Goal: Task Accomplishment & Management: Manage account settings

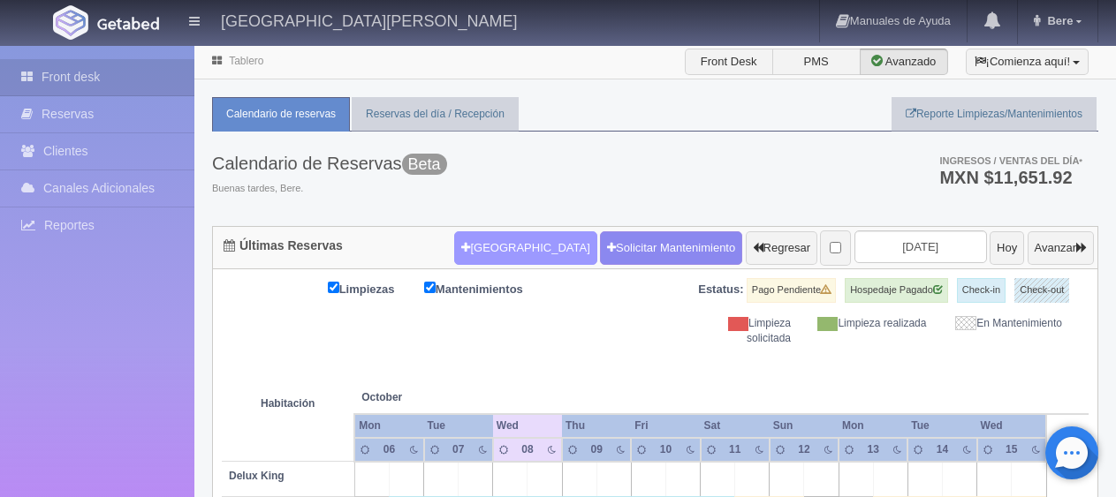
click at [495, 242] on button "[GEOGRAPHIC_DATA]" at bounding box center [525, 248] width 142 height 34
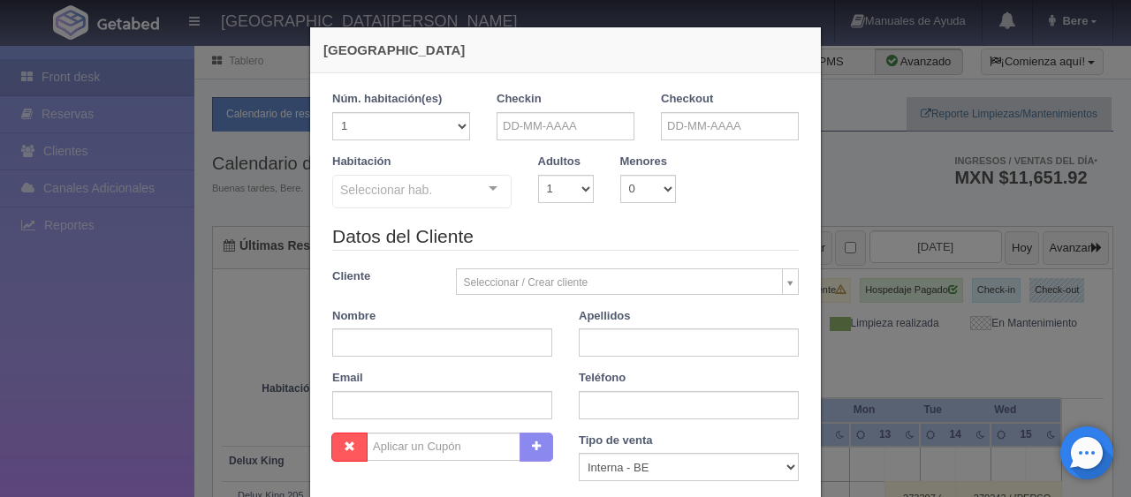
checkbox input "false"
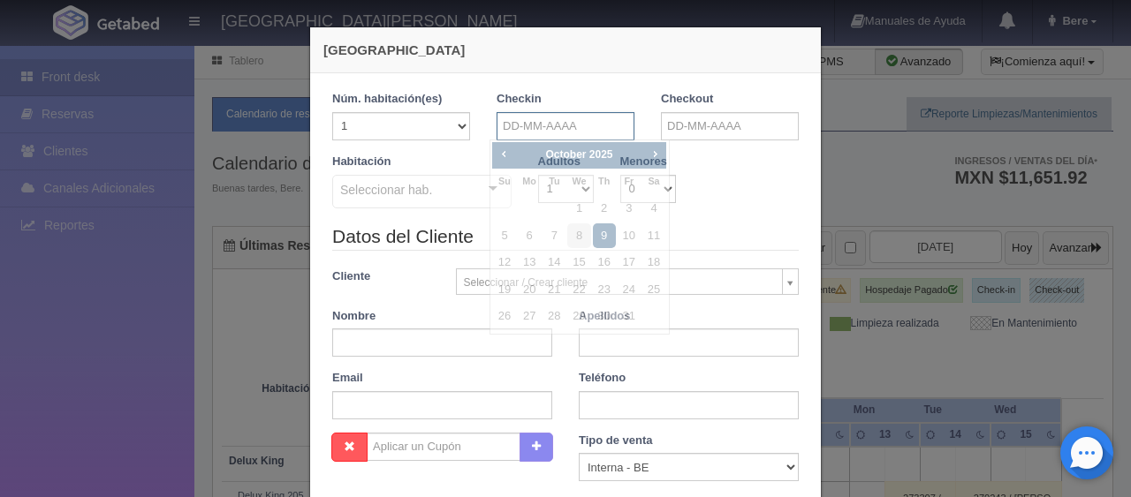
click at [558, 125] on input "text" at bounding box center [566, 126] width 138 height 28
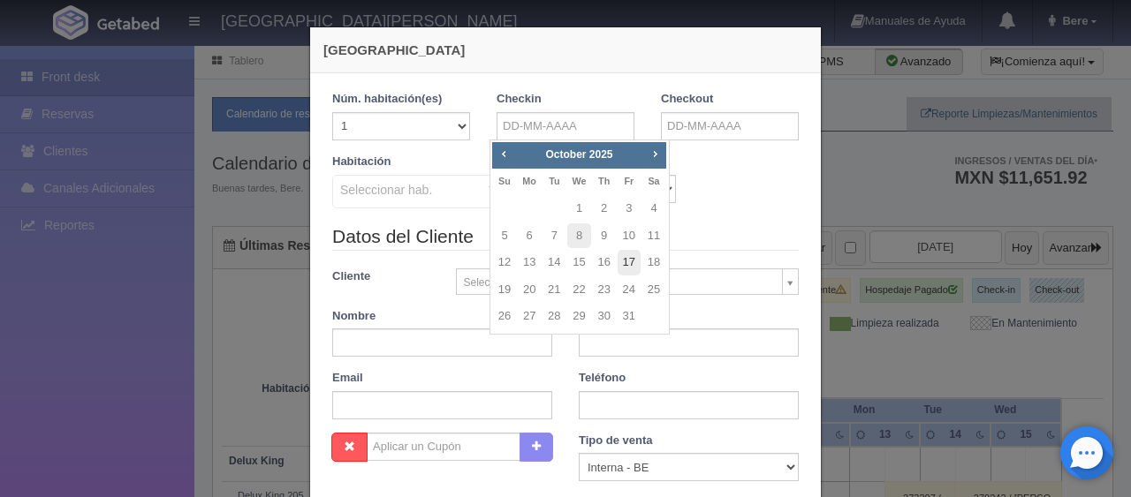
click at [628, 260] on link "17" at bounding box center [629, 263] width 23 height 26
type input "17-10-2025"
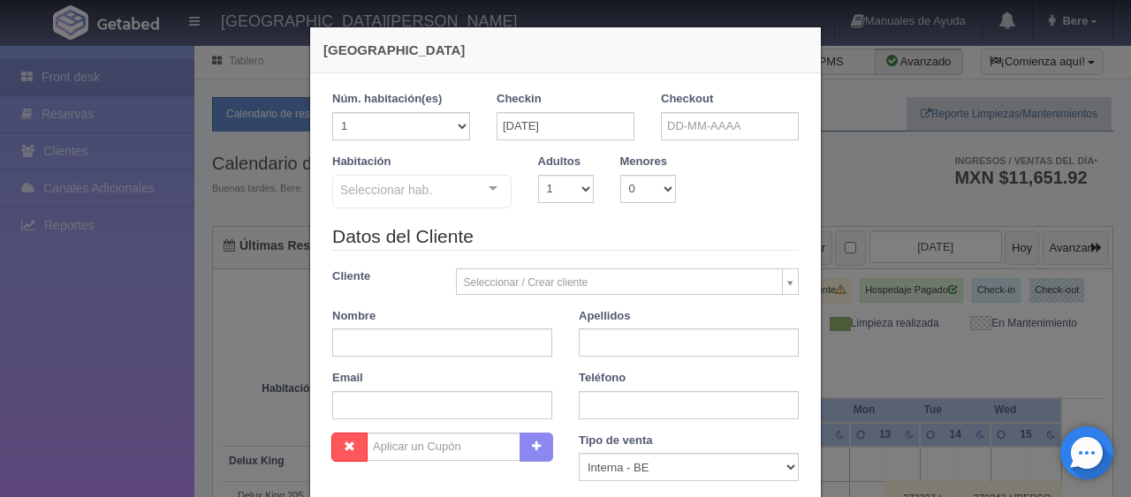
checkbox input "false"
click at [717, 123] on input "text" at bounding box center [730, 126] width 138 height 28
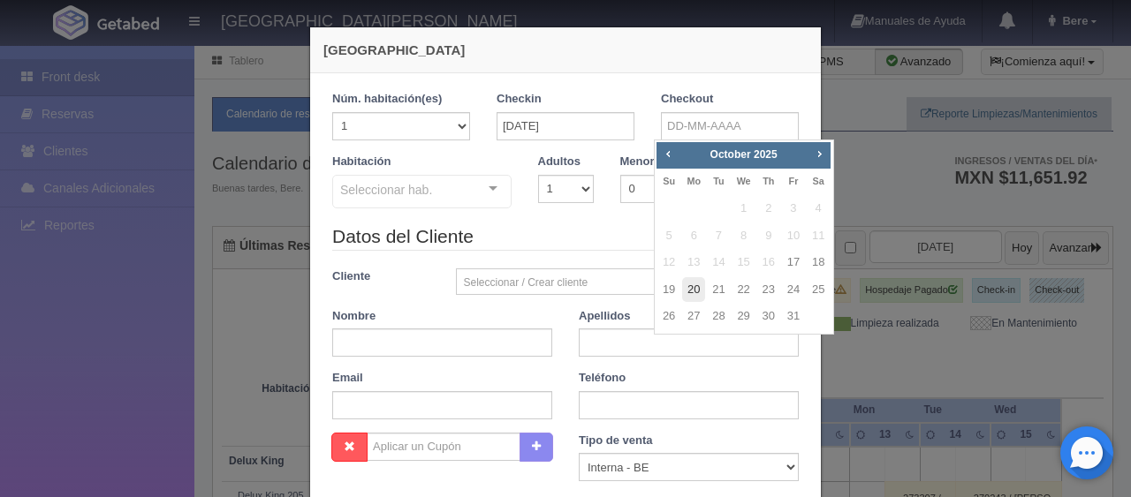
click at [700, 285] on link "20" at bounding box center [693, 290] width 23 height 26
type input "20-10-2025"
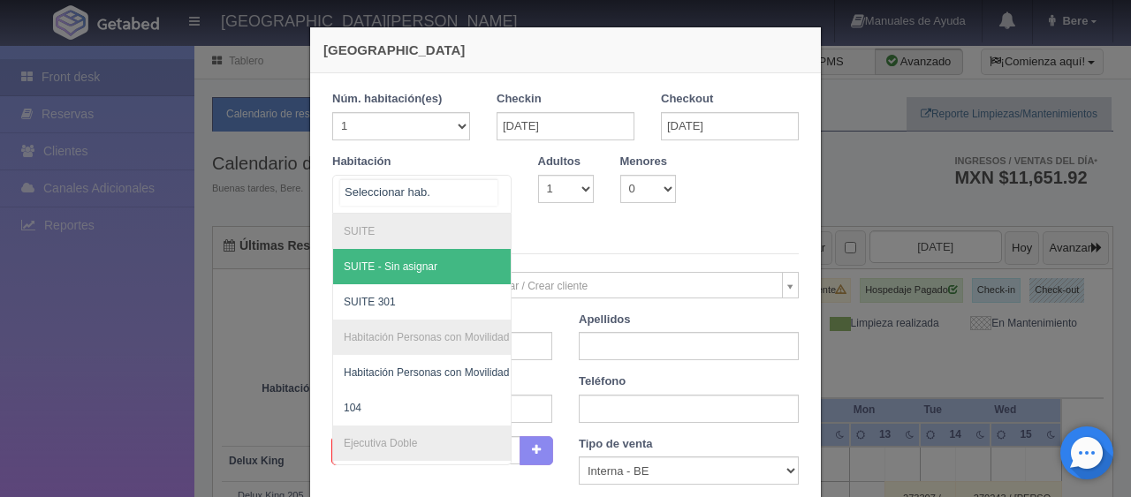
click at [474, 199] on div "SUITE SUITE - Sin asignar SUITE 301 Habitación Personas con Movilidad Reducida …" at bounding box center [421, 194] width 179 height 39
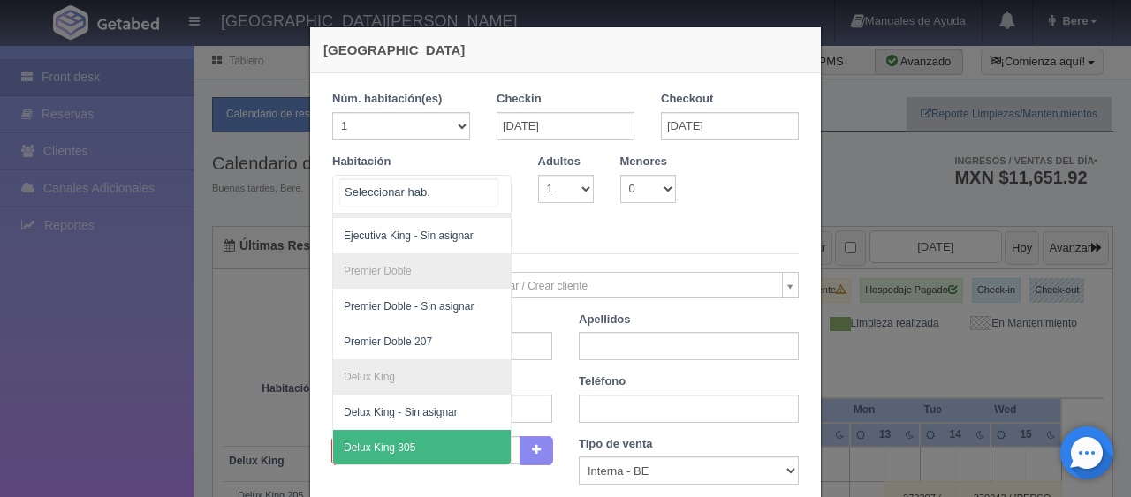
scroll to position [177, 0]
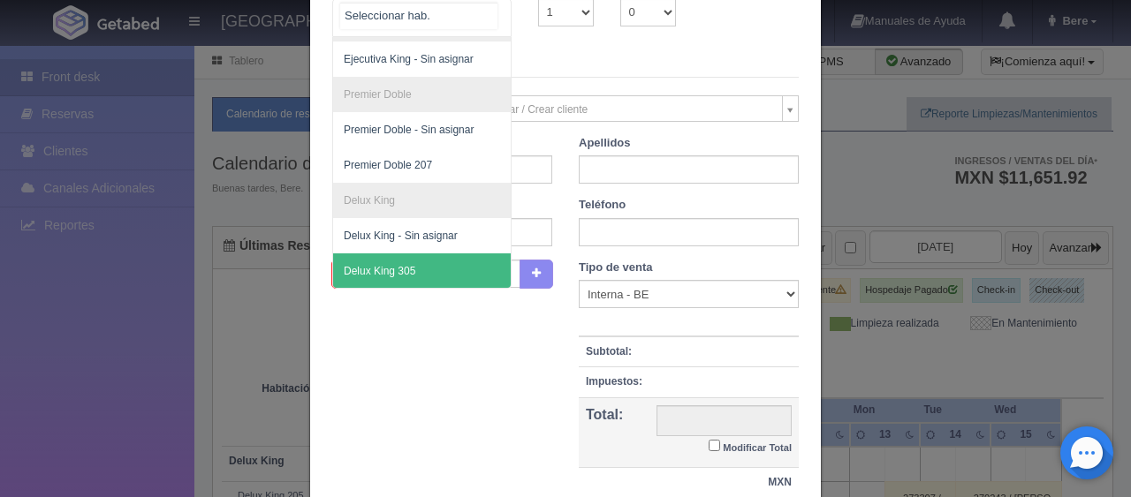
click at [426, 254] on span "Delux King 305" at bounding box center [481, 271] width 297 height 35
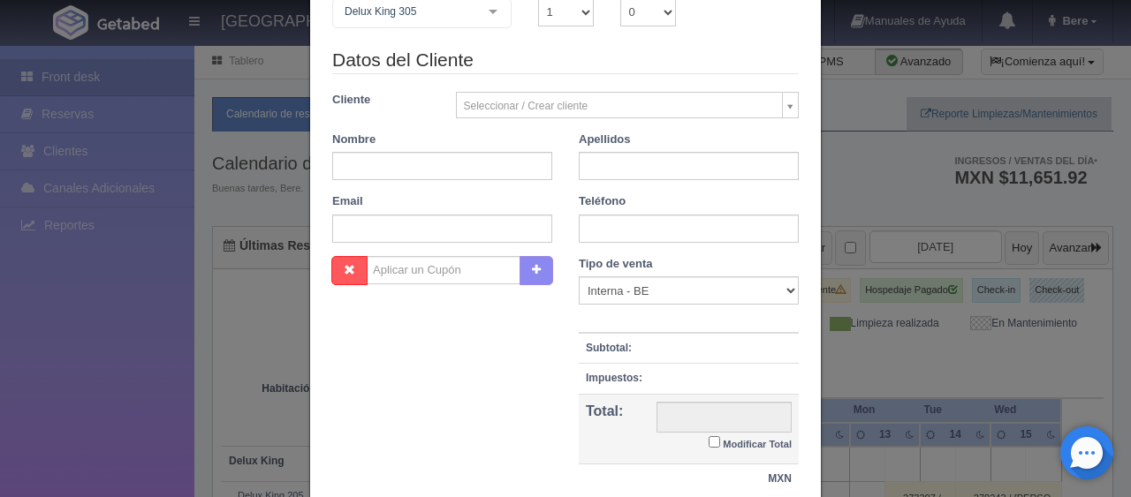
checkbox input "false"
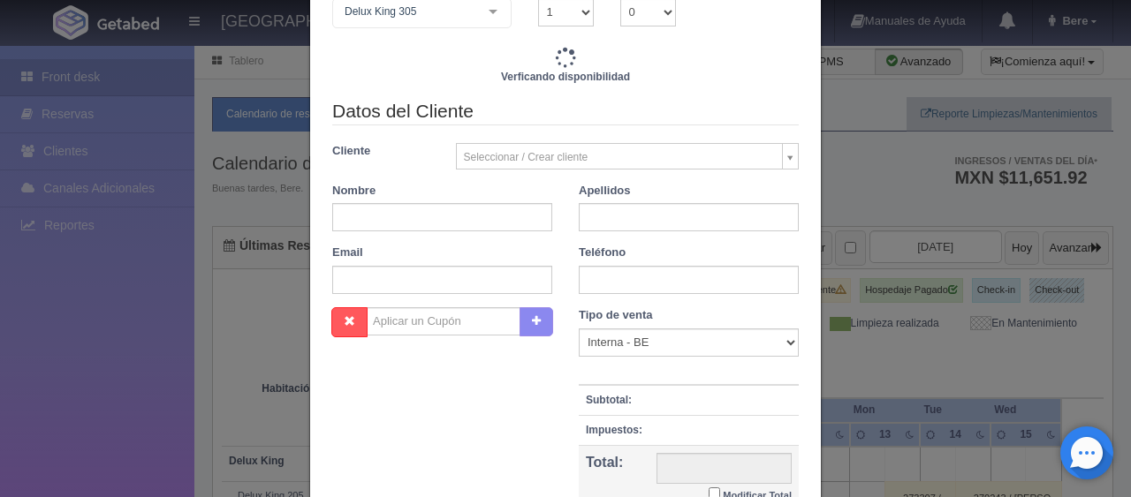
type input "3897.00"
checkbox input "false"
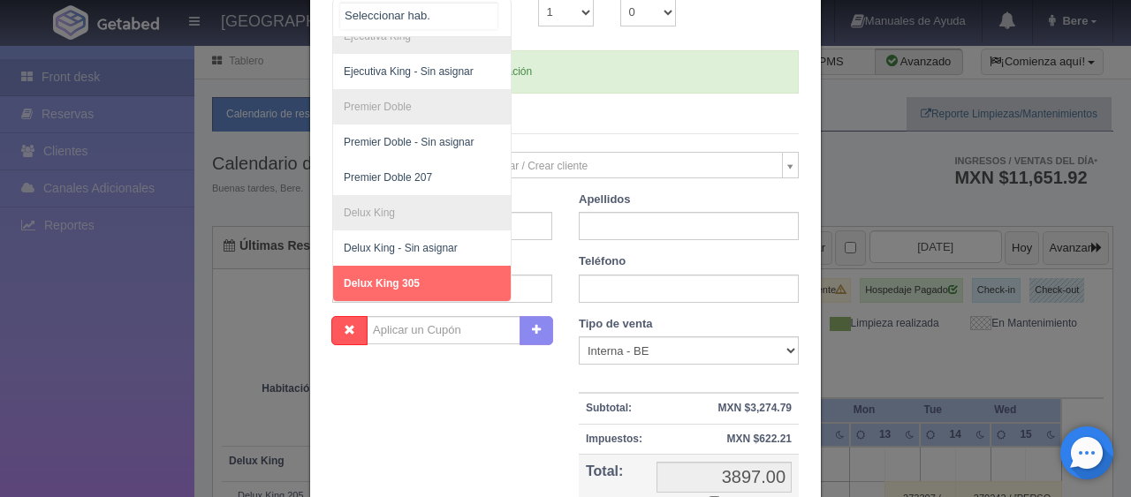
click at [481, 12] on div at bounding box center [492, 12] width 35 height 27
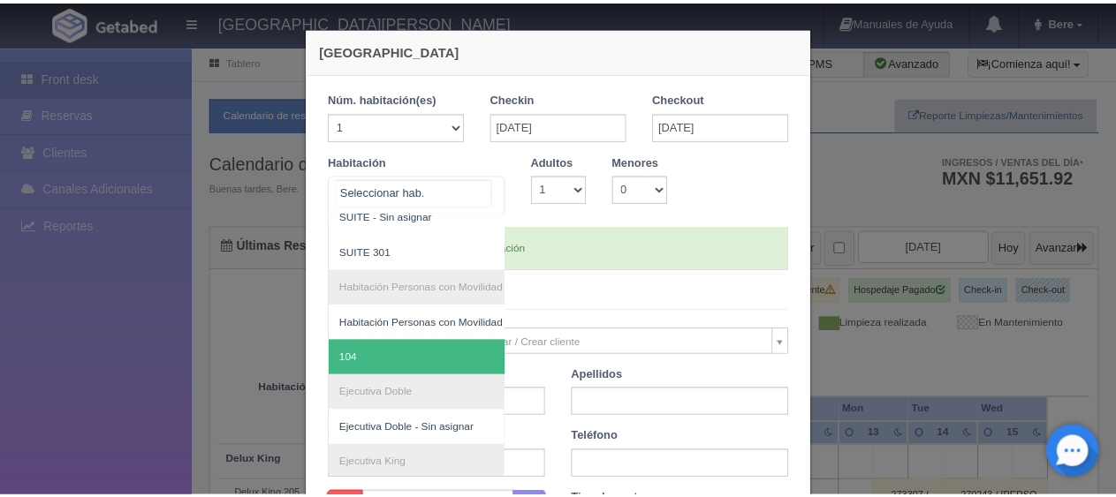
scroll to position [0, 0]
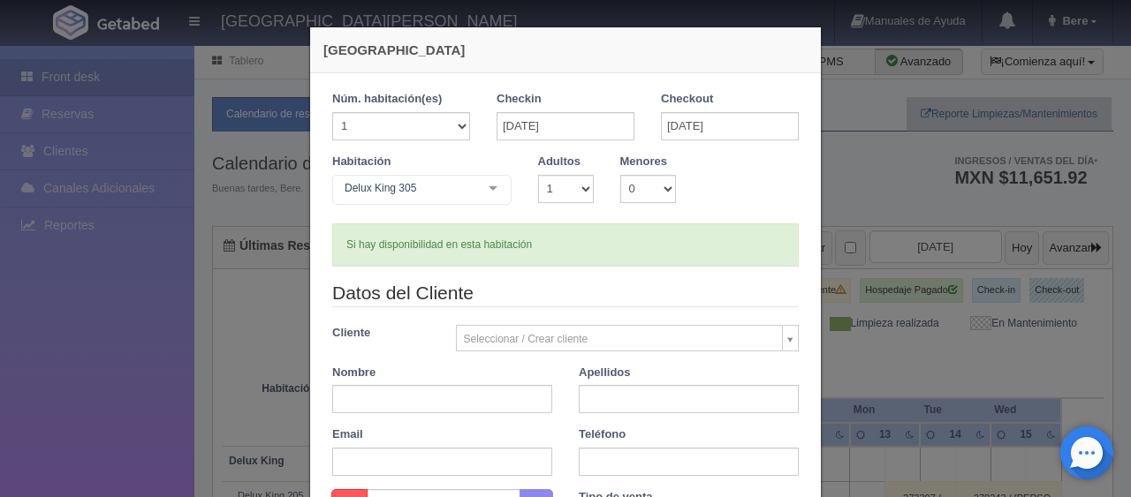
click at [106, 314] on div "Nueva Reserva 1 Núm. habitación(es) 1 2 3 4 5 6 7 8 9 10 11 12 13 14 15 16 17 1…" at bounding box center [565, 248] width 1131 height 497
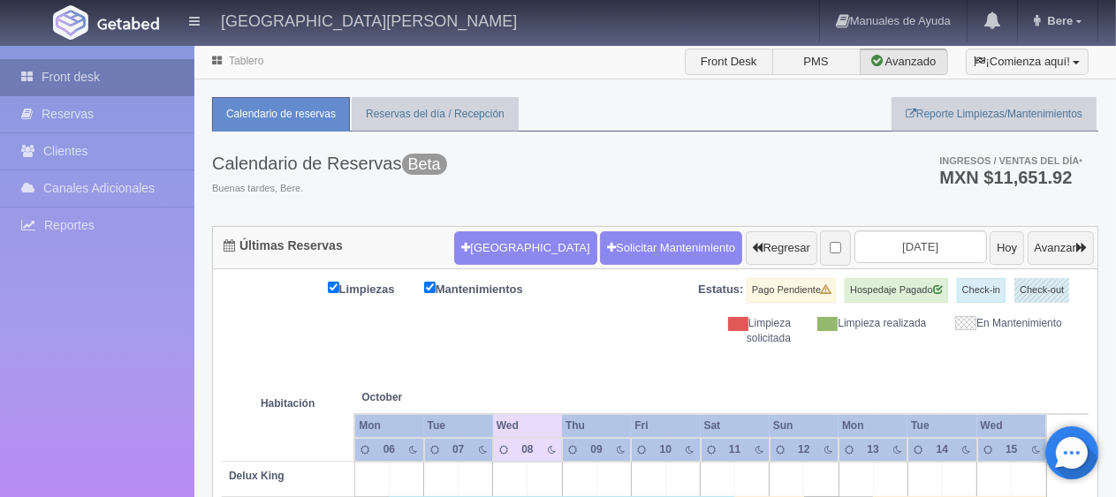
click at [159, 72] on link "Front desk" at bounding box center [97, 77] width 194 height 36
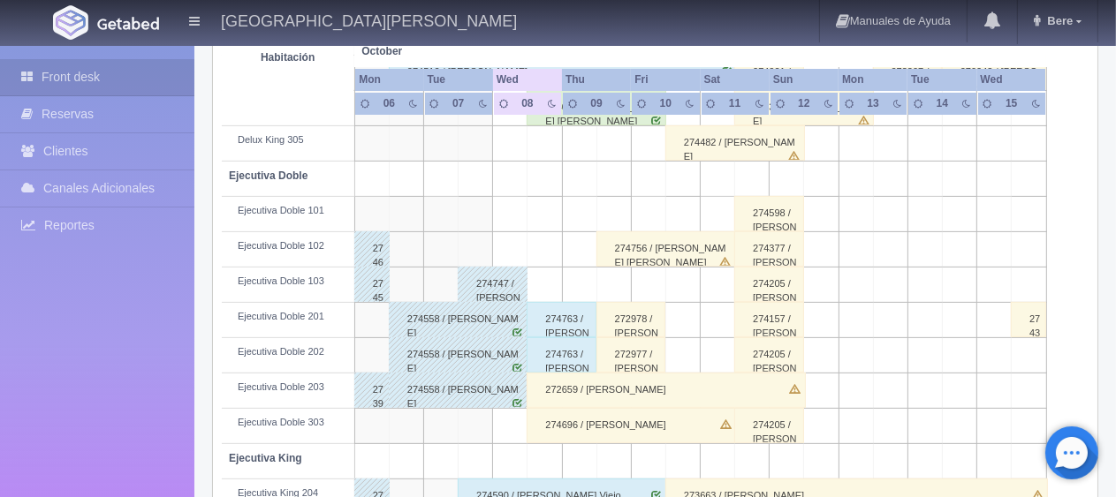
scroll to position [619, 0]
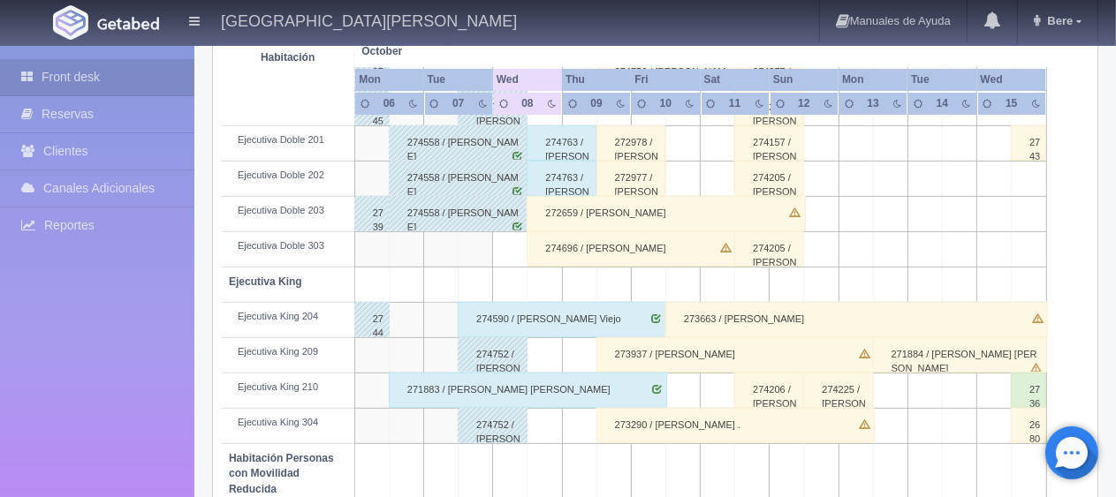
click at [601, 252] on div "274696 / [PERSON_NAME]" at bounding box center [631, 248] width 209 height 35
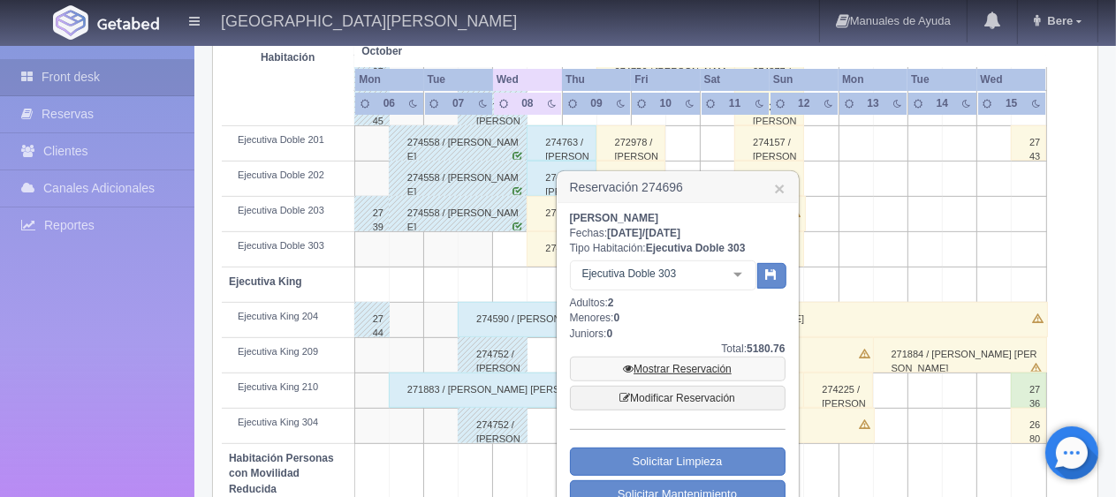
click at [634, 368] on link "Mostrar Reservación" at bounding box center [678, 369] width 216 height 25
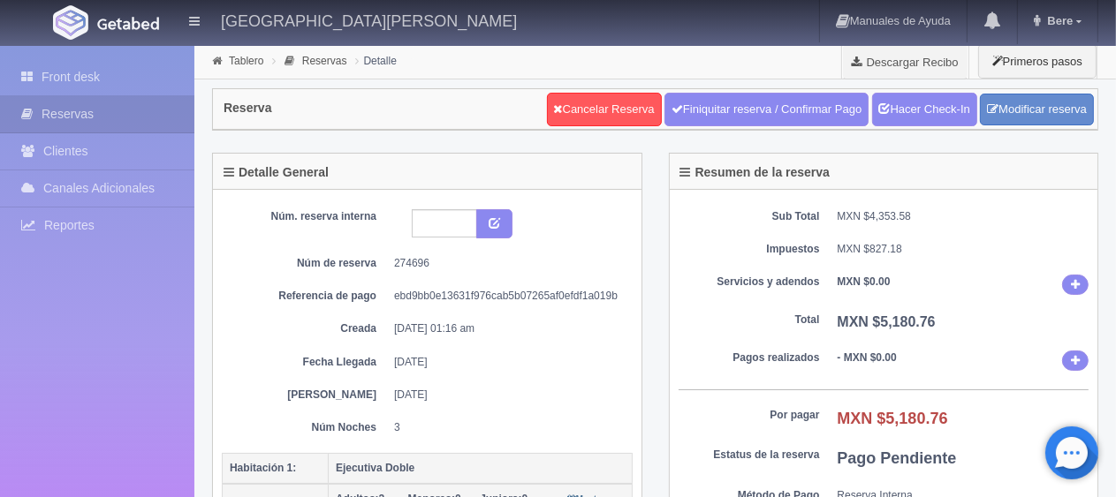
scroll to position [177, 0]
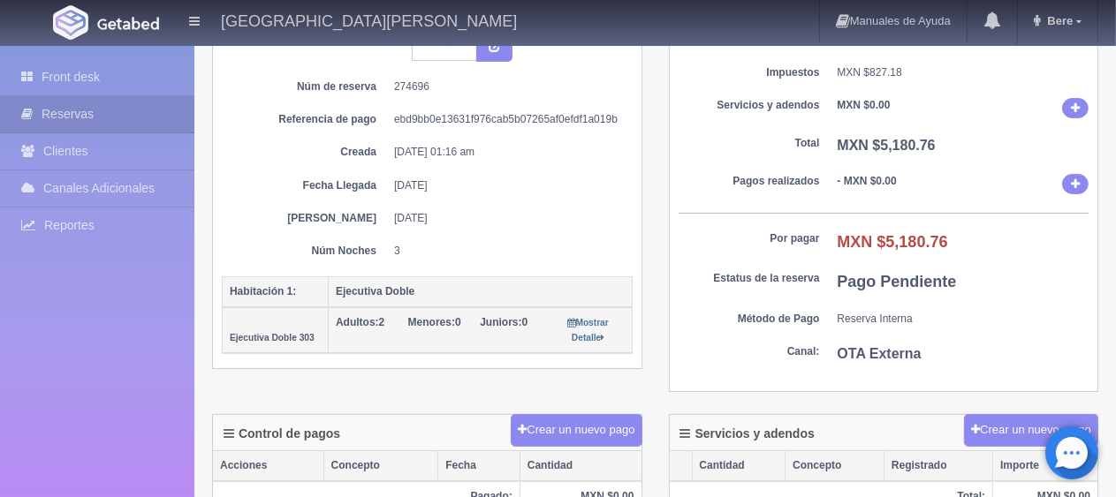
click at [541, 219] on dd "[DATE]" at bounding box center [506, 218] width 225 height 15
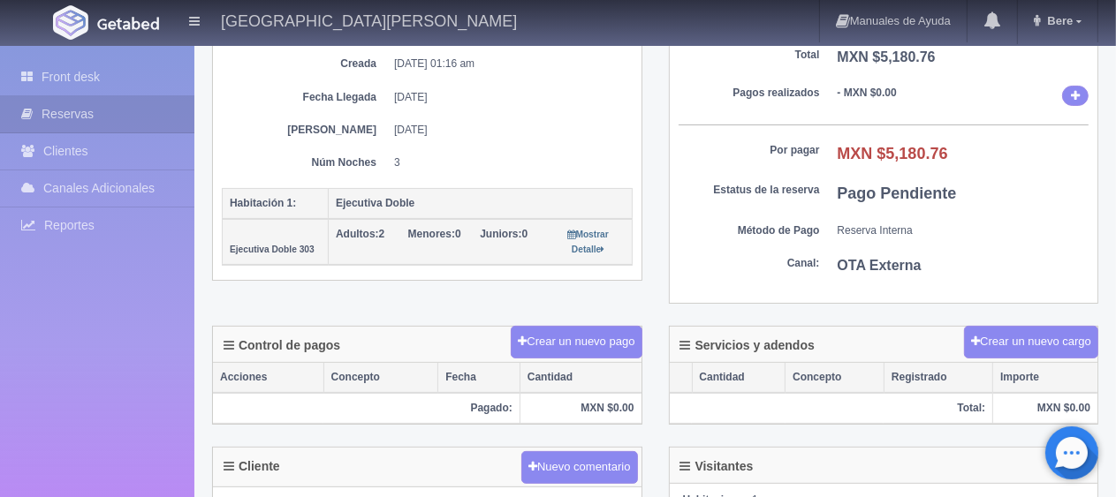
click at [658, 208] on div "Resumen de la reserva Sub Total MXN $4,353.58 Impuestos MXN $827.18 Servicios y…" at bounding box center [884, 107] width 457 height 439
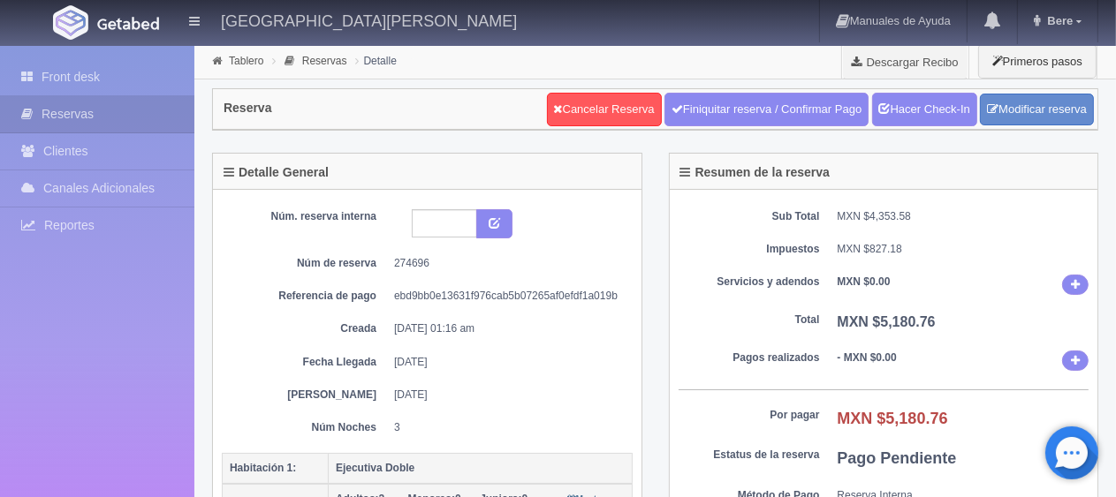
scroll to position [88, 0]
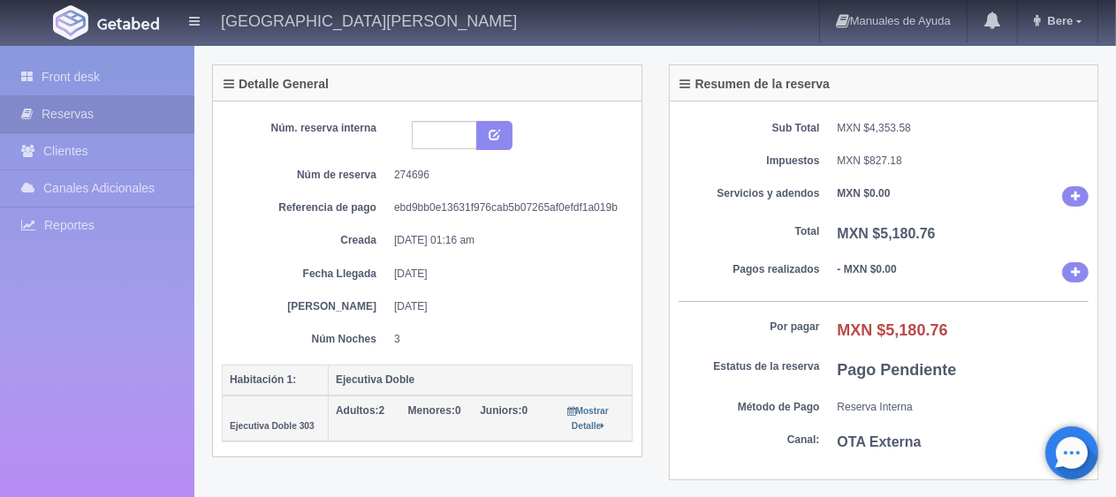
click at [464, 338] on dd "3" at bounding box center [506, 339] width 225 height 15
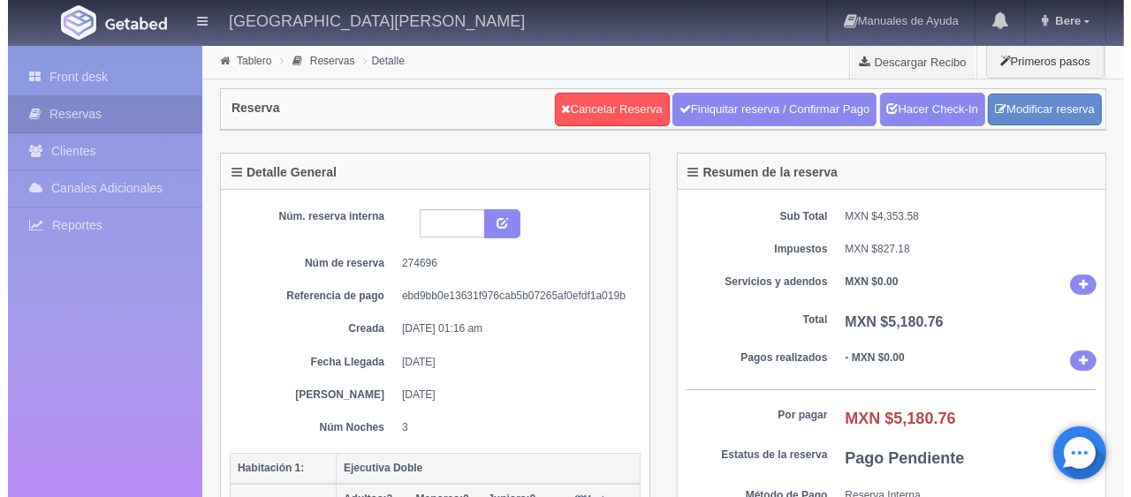
scroll to position [265, 0]
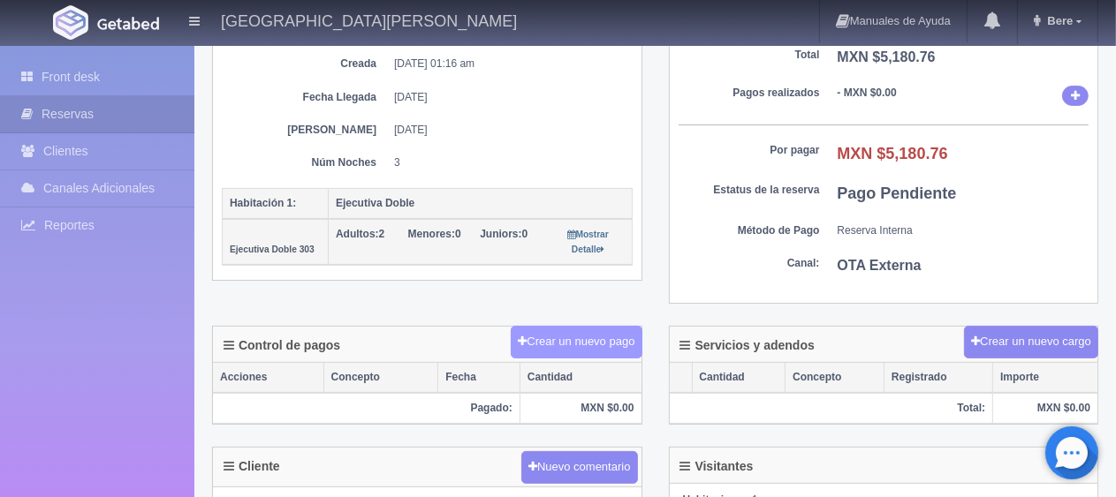
click at [548, 334] on button "Crear un nuevo pago" at bounding box center [576, 342] width 131 height 33
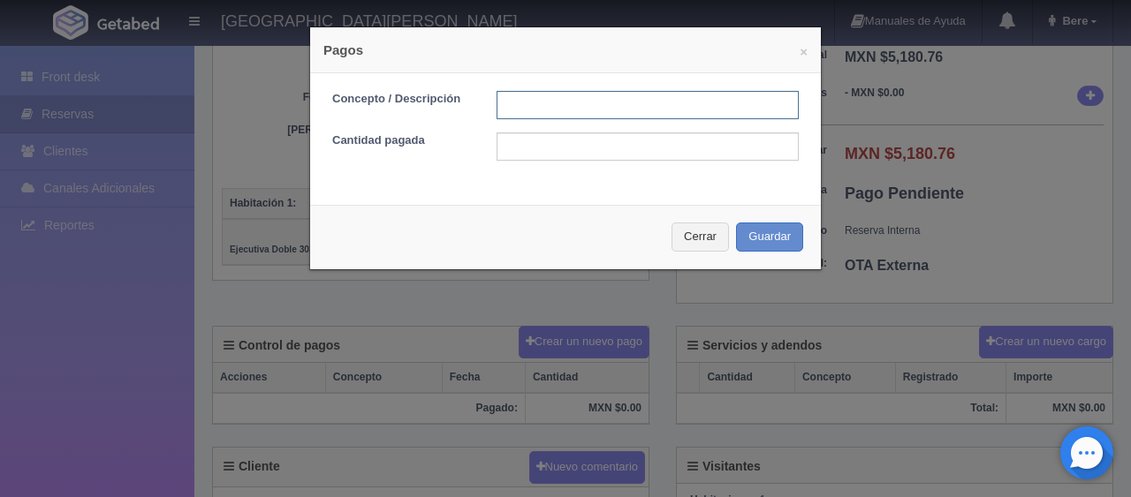
click at [531, 102] on input "text" at bounding box center [648, 105] width 302 height 28
type input "Total Tarjeta"
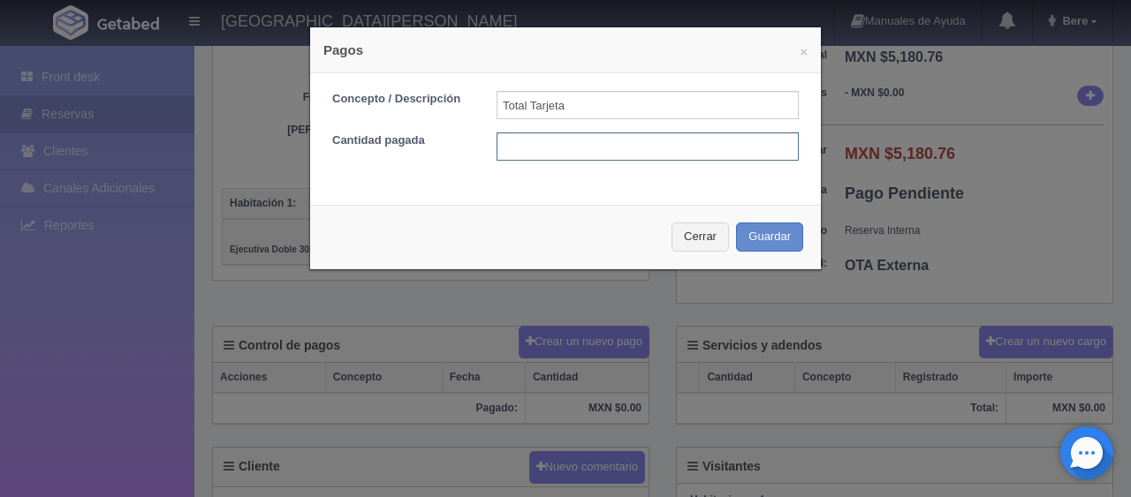
click at [560, 147] on input "text" at bounding box center [648, 147] width 302 height 28
type input "5180.76"
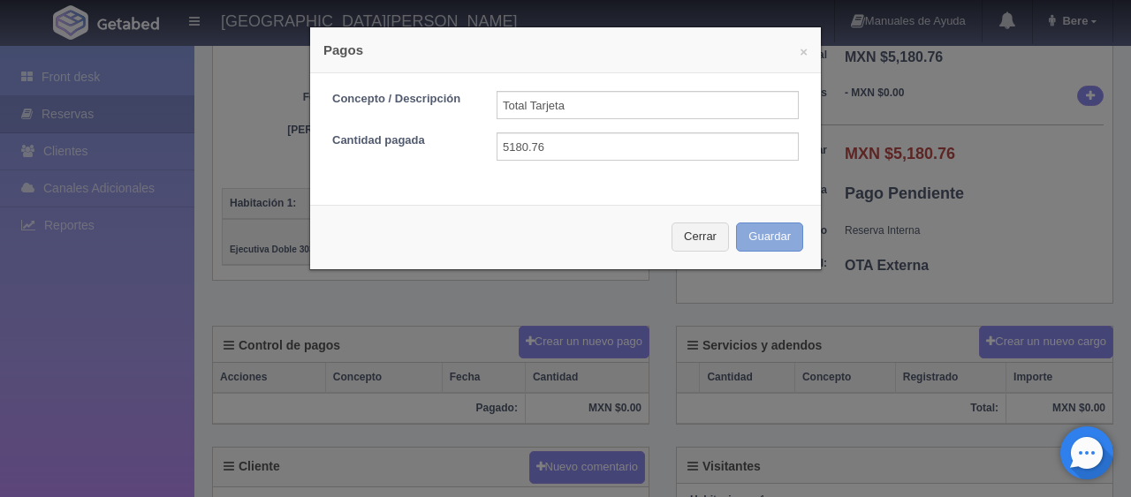
click at [767, 242] on button "Guardar" at bounding box center [769, 237] width 67 height 29
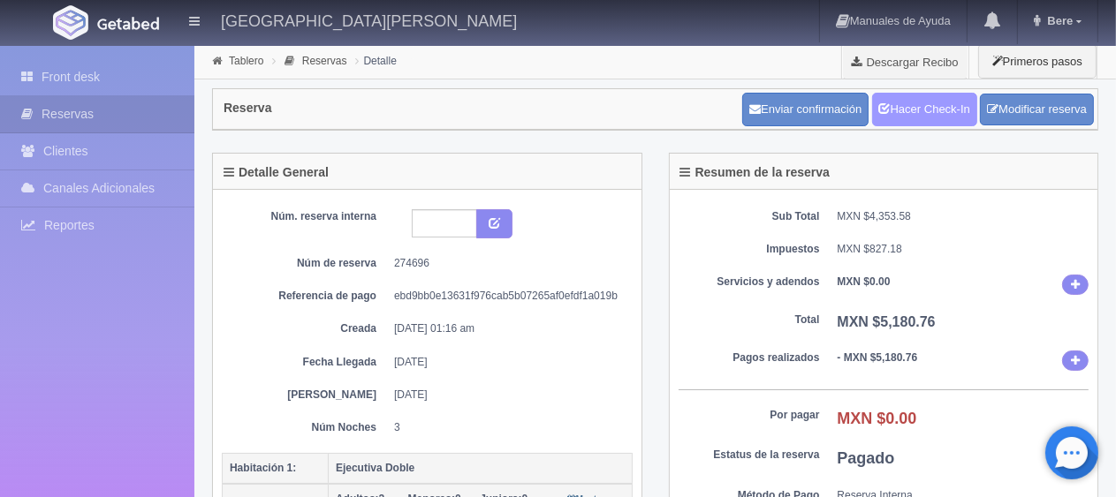
click at [879, 106] on icon at bounding box center [884, 107] width 11 height 11
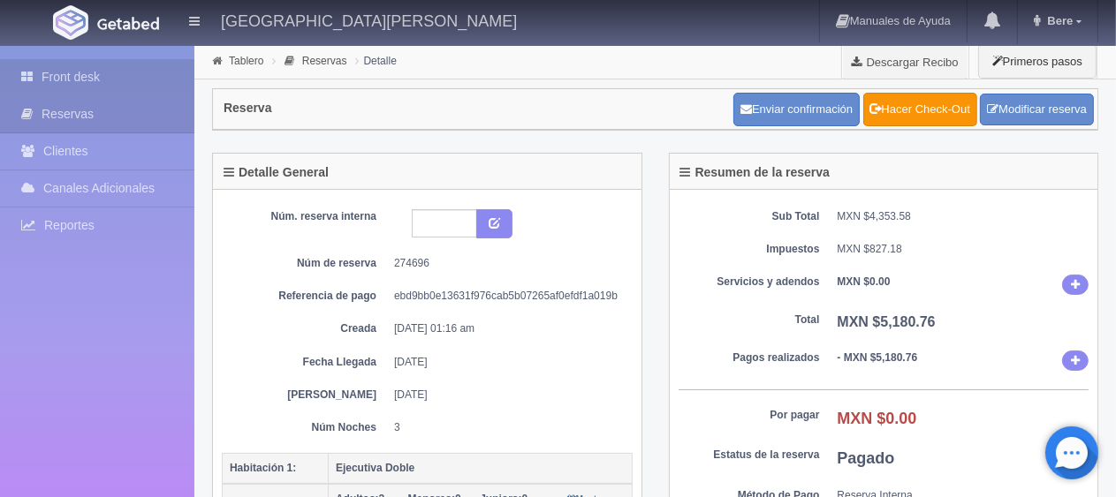
click at [49, 72] on link "Front desk" at bounding box center [97, 77] width 194 height 36
